Goal: Find specific page/section: Find specific page/section

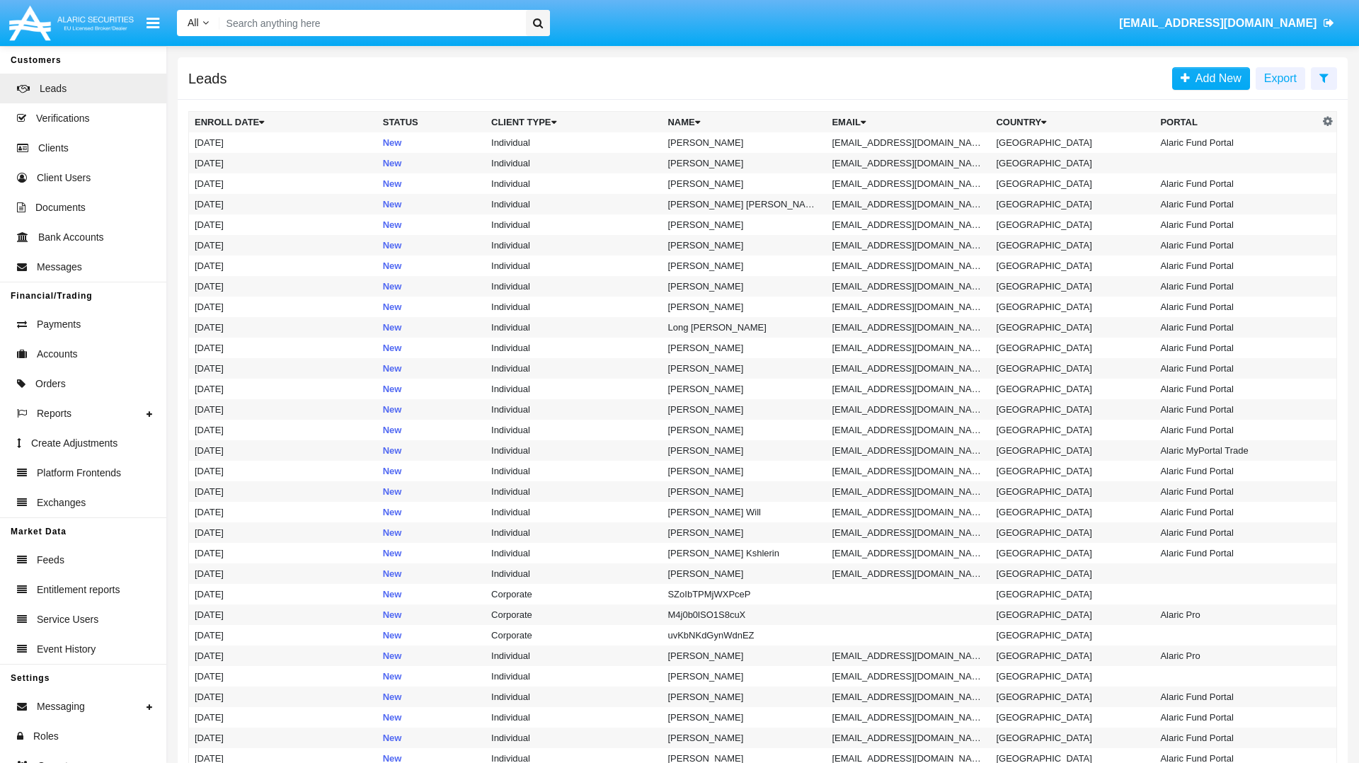
click at [382, 17] on input "Search" at bounding box center [369, 23] width 301 height 26
paste input "[EMAIL_ADDRESS][DOMAIN_NAME]"
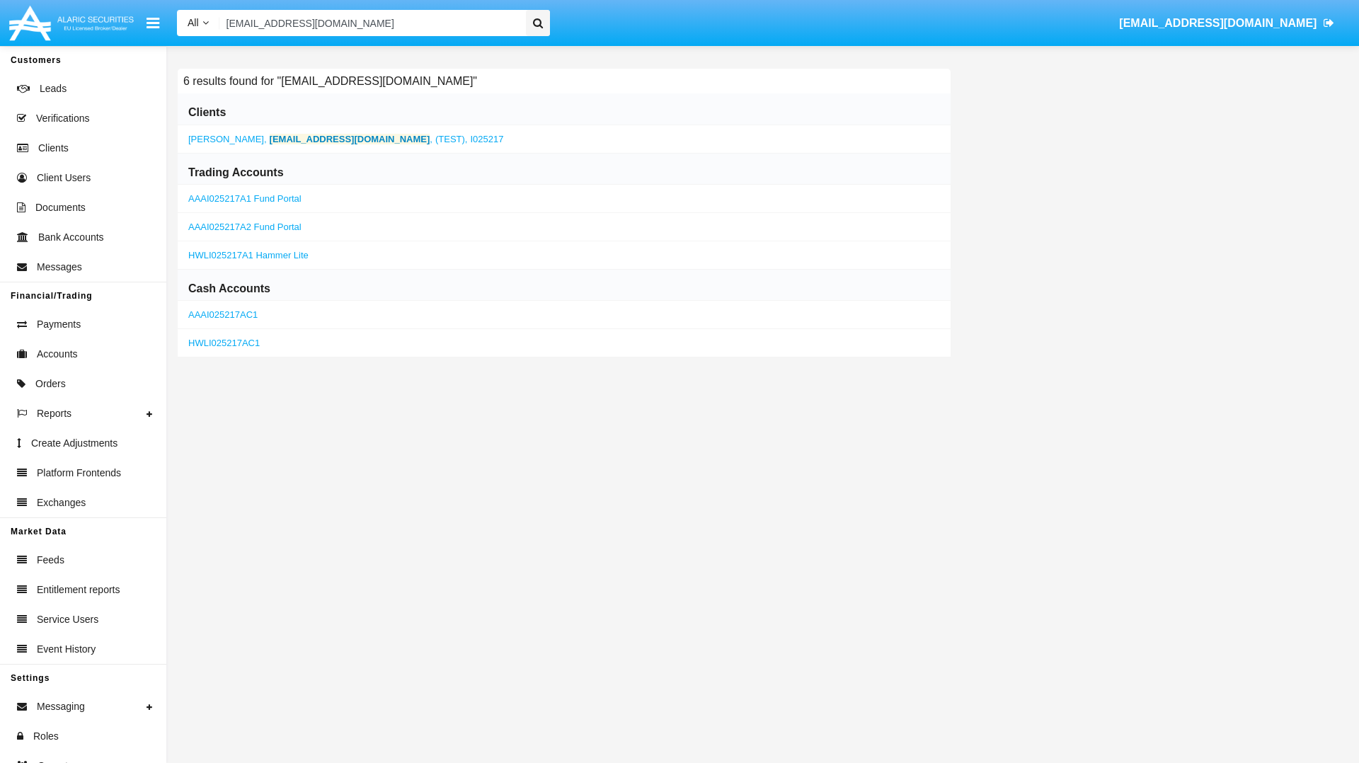
type input "[EMAIL_ADDRESS][DOMAIN_NAME]"
click at [332, 139] on b "[EMAIL_ADDRESS][DOMAIN_NAME]" at bounding box center [350, 139] width 161 height 11
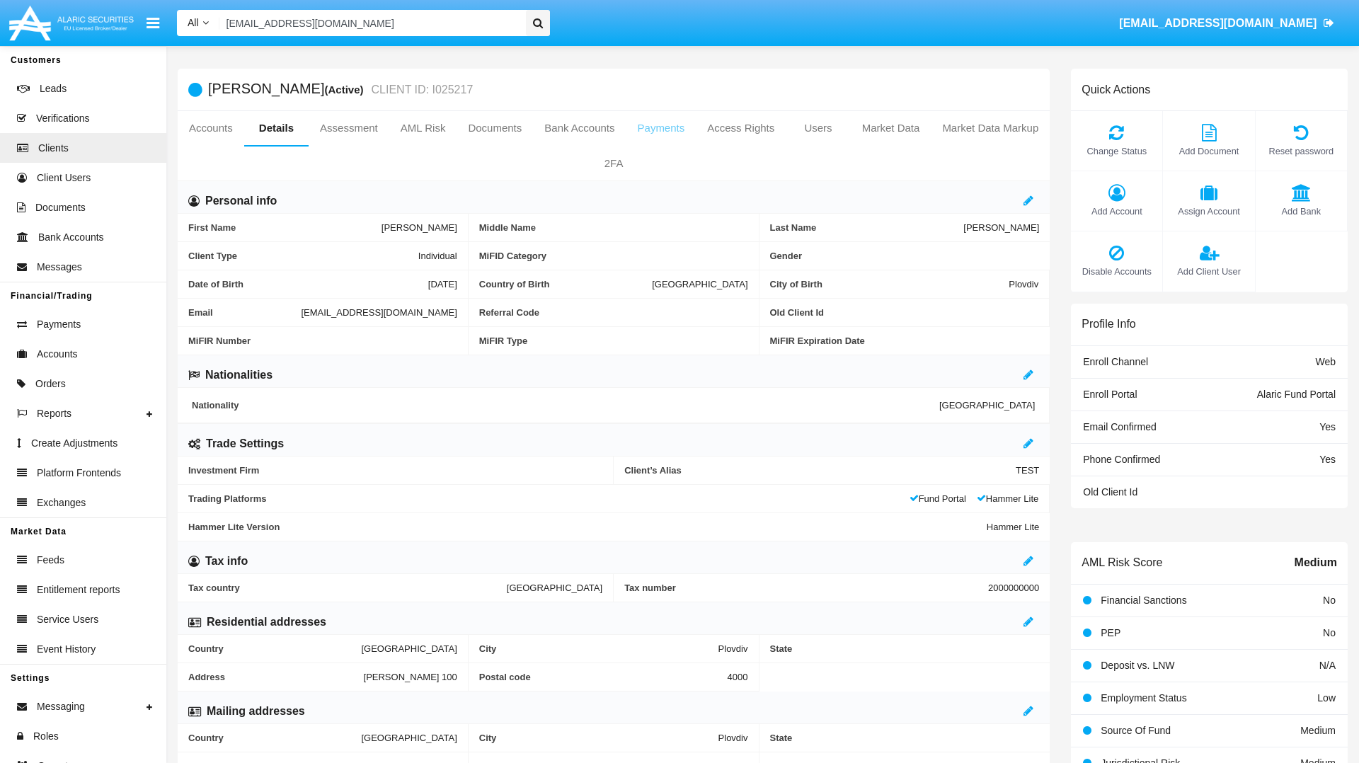
click at [660, 127] on link "Payments" at bounding box center [661, 128] width 70 height 34
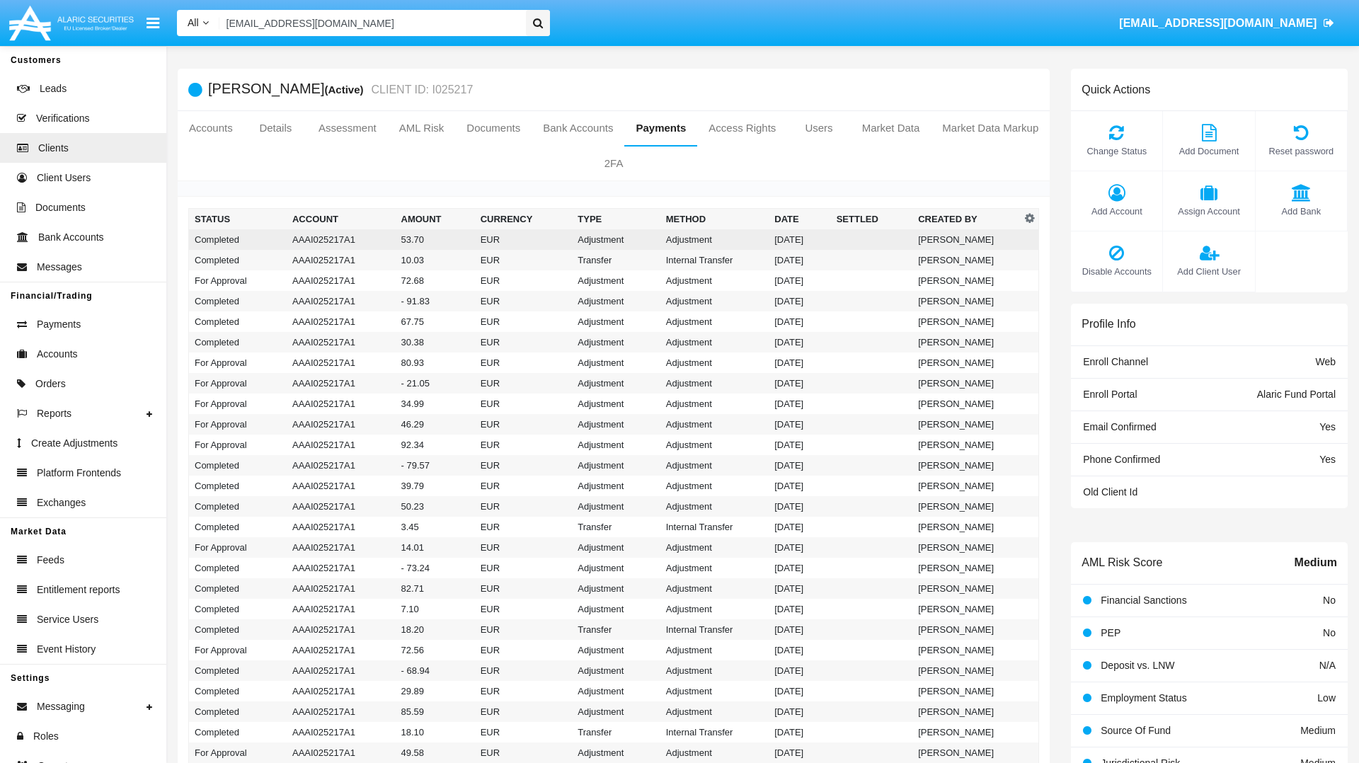
click at [599, 243] on td "Adjustment" at bounding box center [616, 239] width 88 height 21
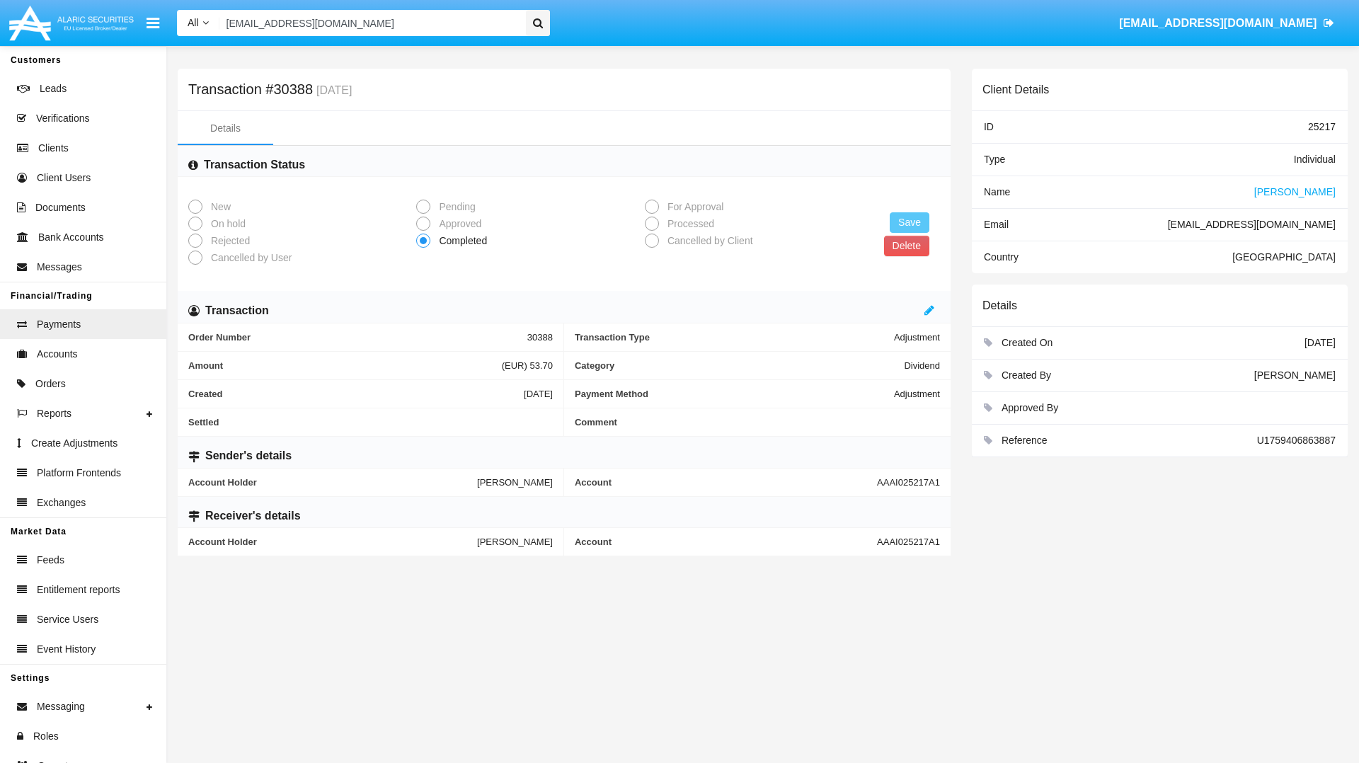
click at [1305, 439] on span "U1759406863887" at bounding box center [1296, 439] width 79 height 11
click at [928, 483] on span "AAAI025217A1" at bounding box center [908, 482] width 63 height 11
click at [1276, 436] on span "U1759406863887" at bounding box center [1296, 439] width 79 height 11
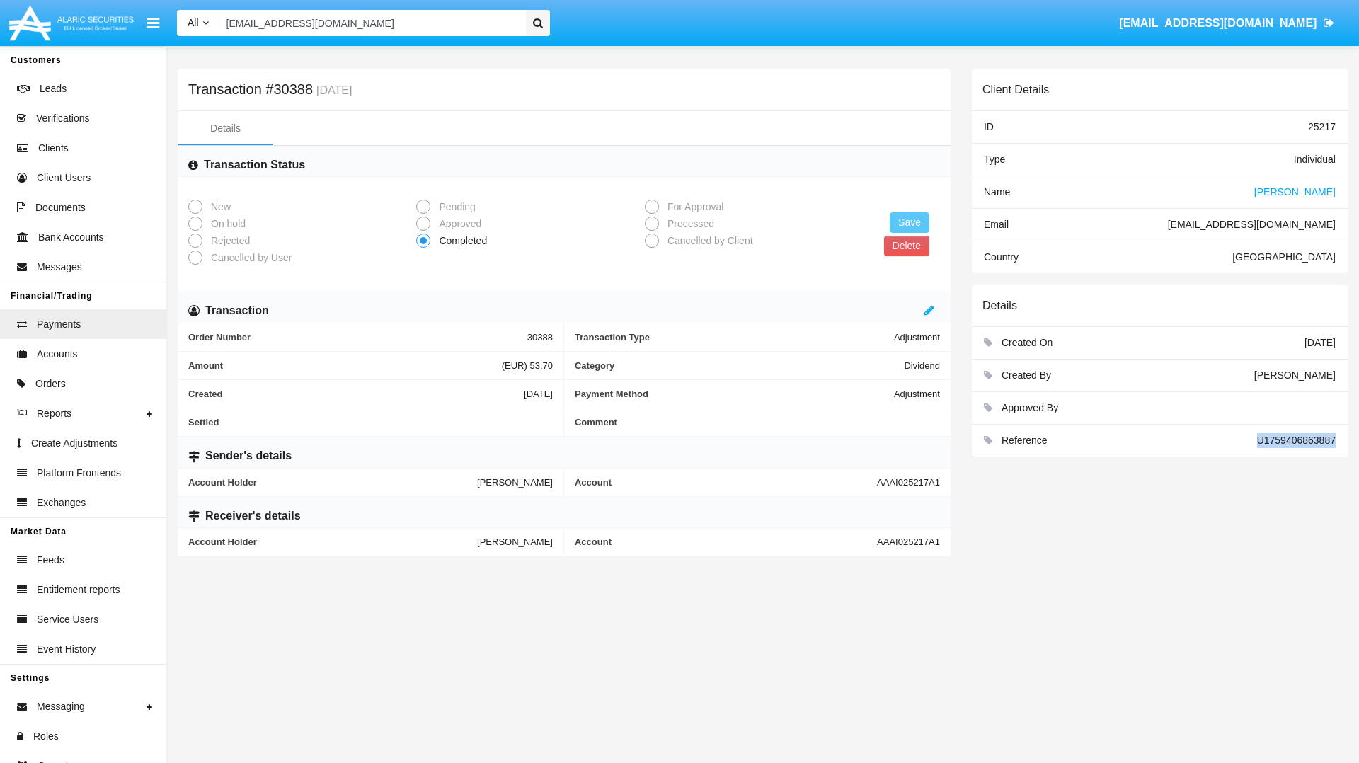
click at [1276, 436] on span "U1759406863887" at bounding box center [1296, 439] width 79 height 11
copy span "U1759406863887"
click at [907, 474] on div "Account AAAI025217A1" at bounding box center [757, 482] width 386 height 28
copy span "AAAI025217A1"
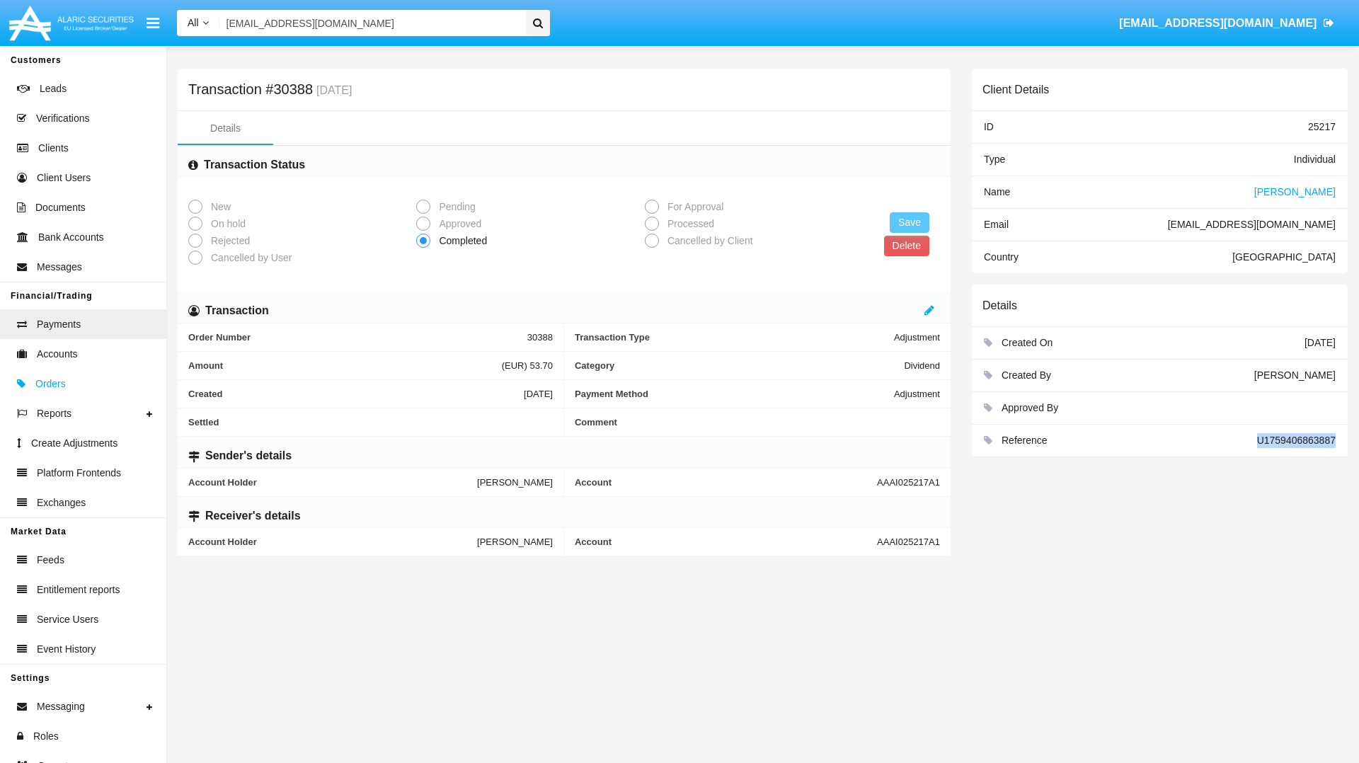
click at [53, 384] on span "Orders" at bounding box center [50, 383] width 30 height 15
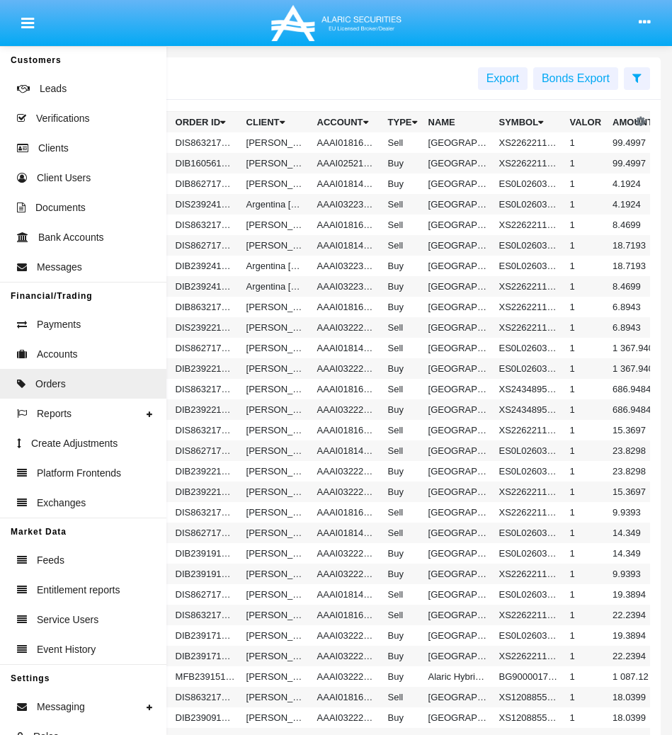
click at [25, 28] on icon at bounding box center [27, 23] width 13 height 11
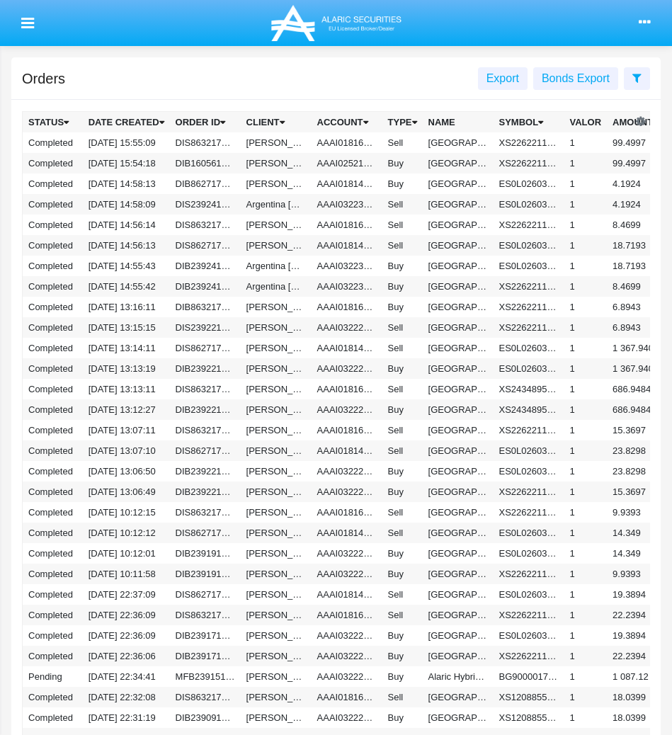
click at [640, 20] on icon at bounding box center [644, 22] width 12 height 11
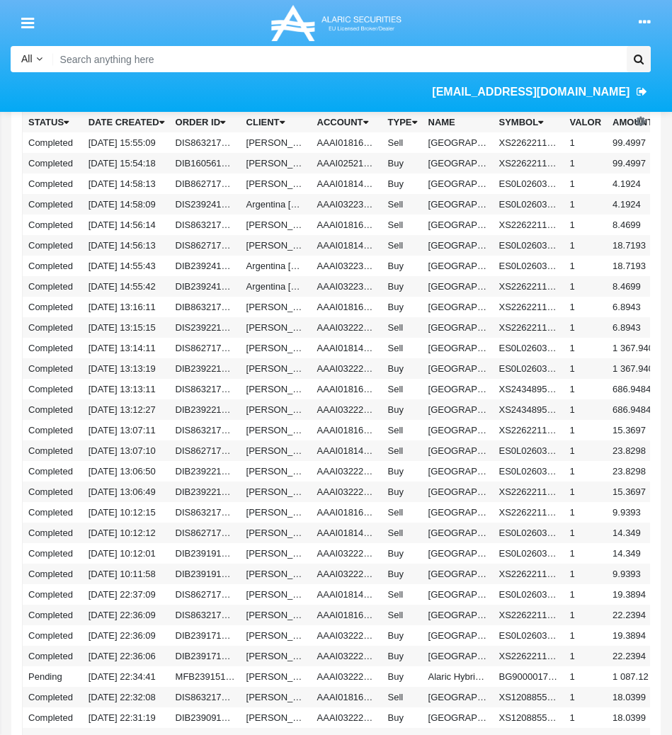
click at [290, 51] on input "Search" at bounding box center [337, 59] width 568 height 26
click at [229, 72] on div "All All Name Email Account suzana.stoyanova@alaricsecurities.com" at bounding box center [330, 79] width 661 height 66
click at [249, 57] on input "Search" at bounding box center [337, 59] width 568 height 26
paste input "[PERSON_NAME]"
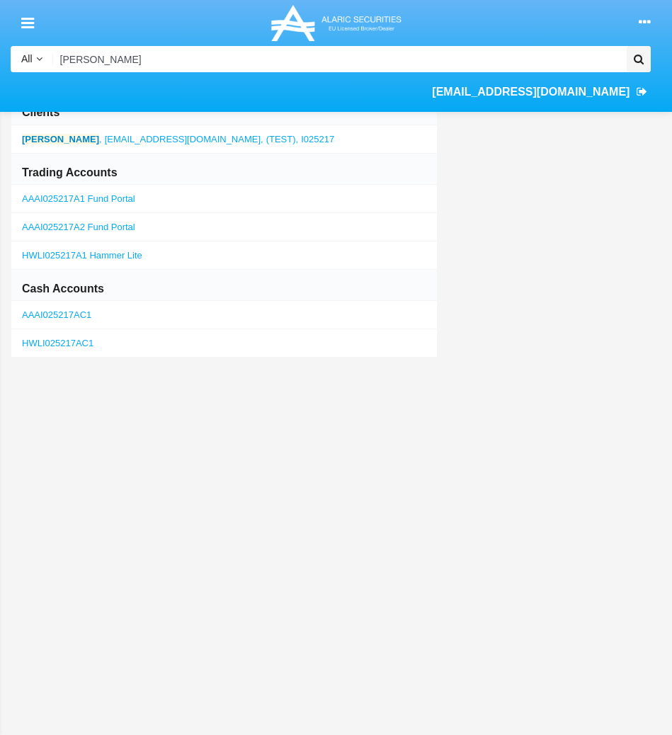
type input "[PERSON_NAME]"
click at [151, 138] on span "test-user-duck@aqa.com," at bounding box center [184, 139] width 159 height 11
